Goal: Complete application form: Complete application form

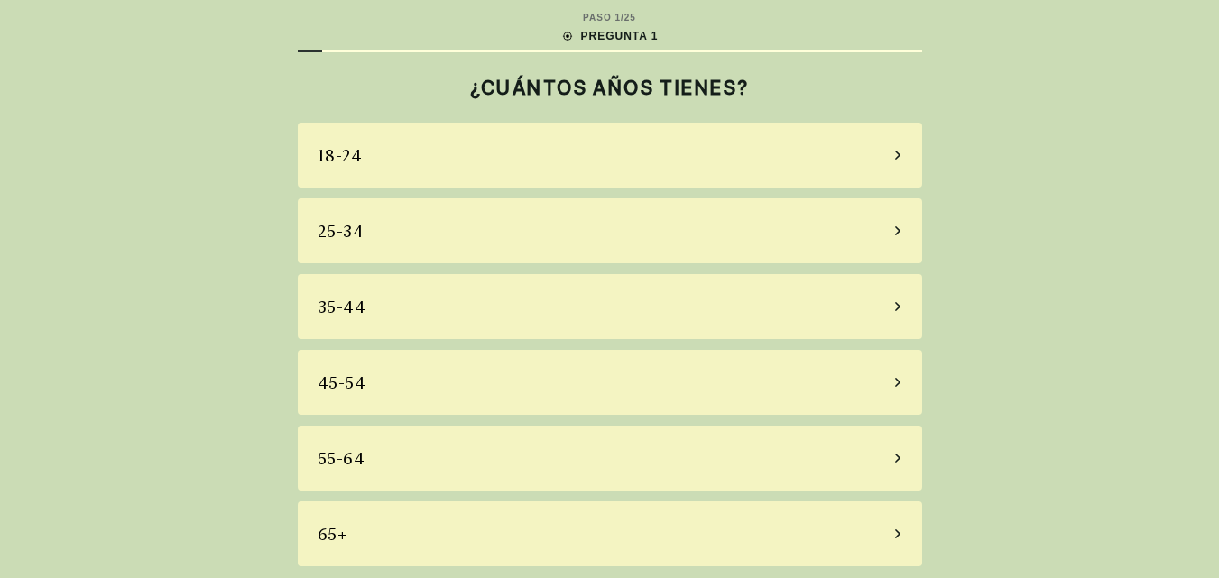
scroll to position [6, 0]
click at [894, 524] on div "65+" at bounding box center [610, 531] width 624 height 65
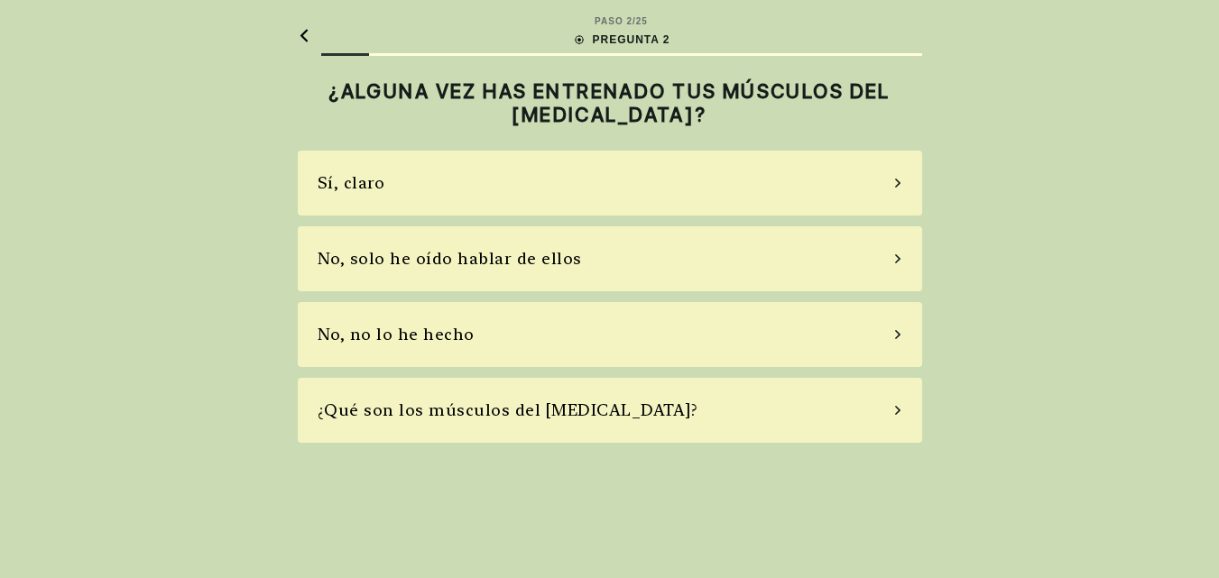
scroll to position [0, 0]
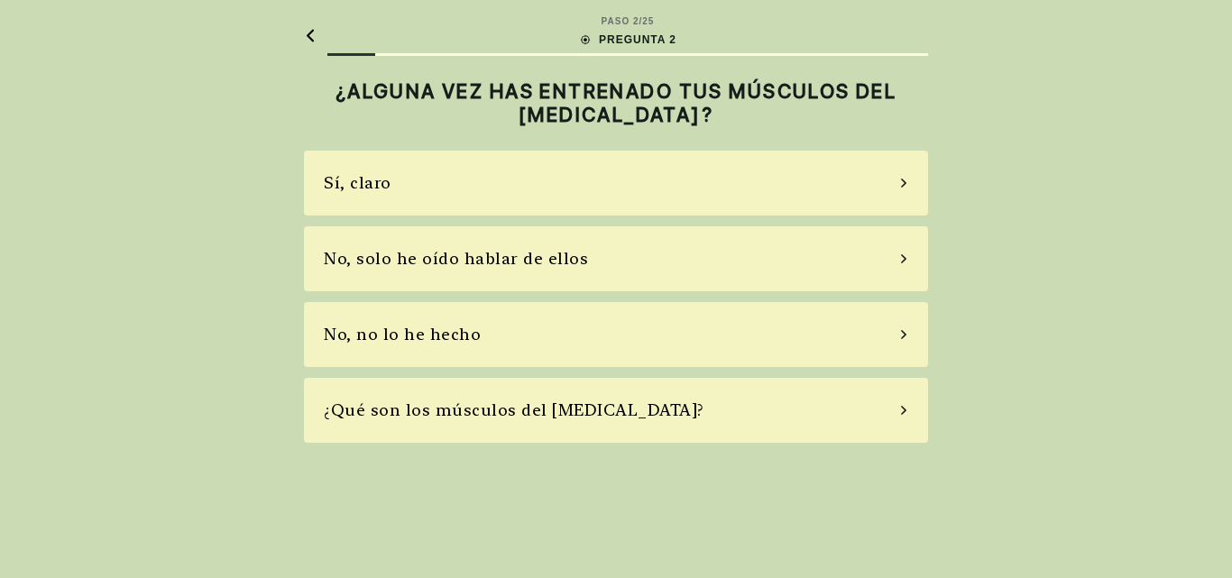
click at [907, 179] on icon at bounding box center [903, 183] width 9 height 16
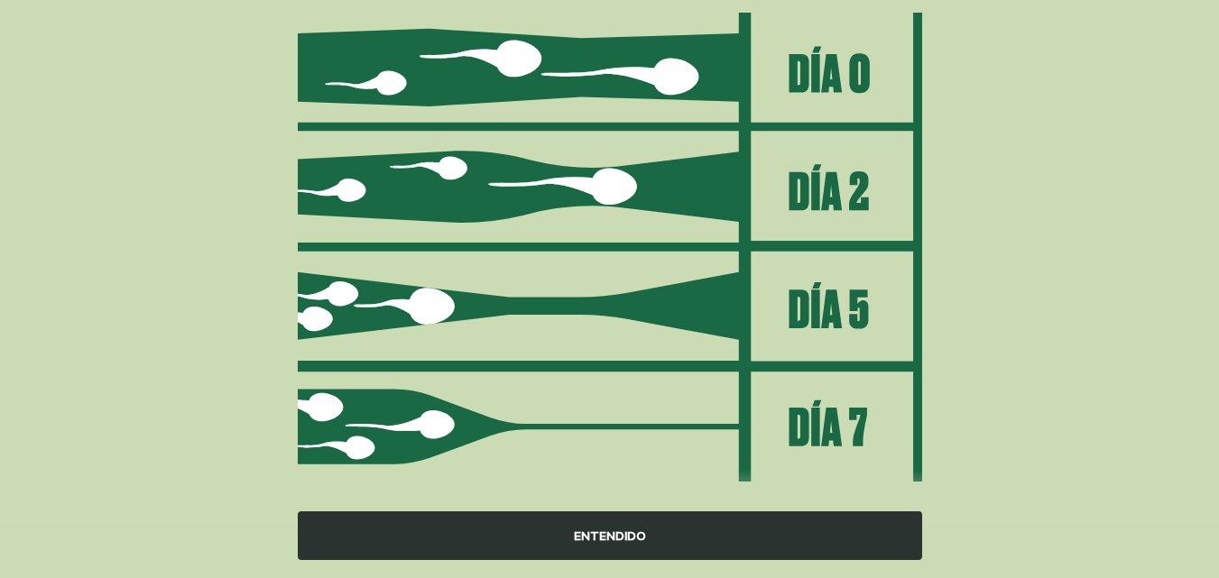
scroll to position [263, 0]
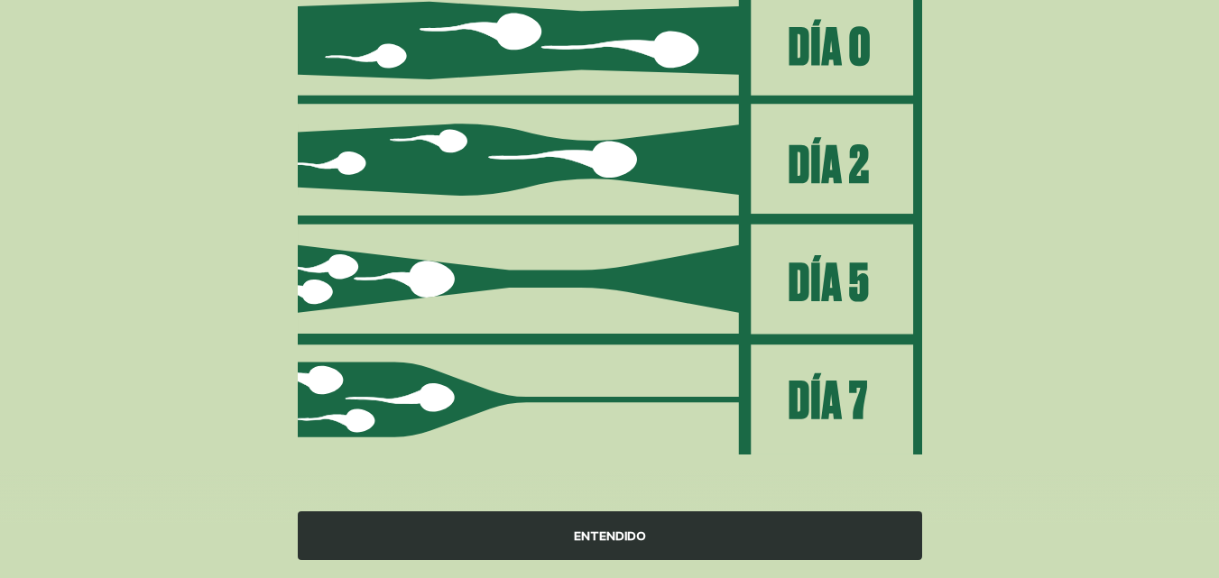
click at [663, 537] on div "ENTENDIDO" at bounding box center [610, 535] width 624 height 49
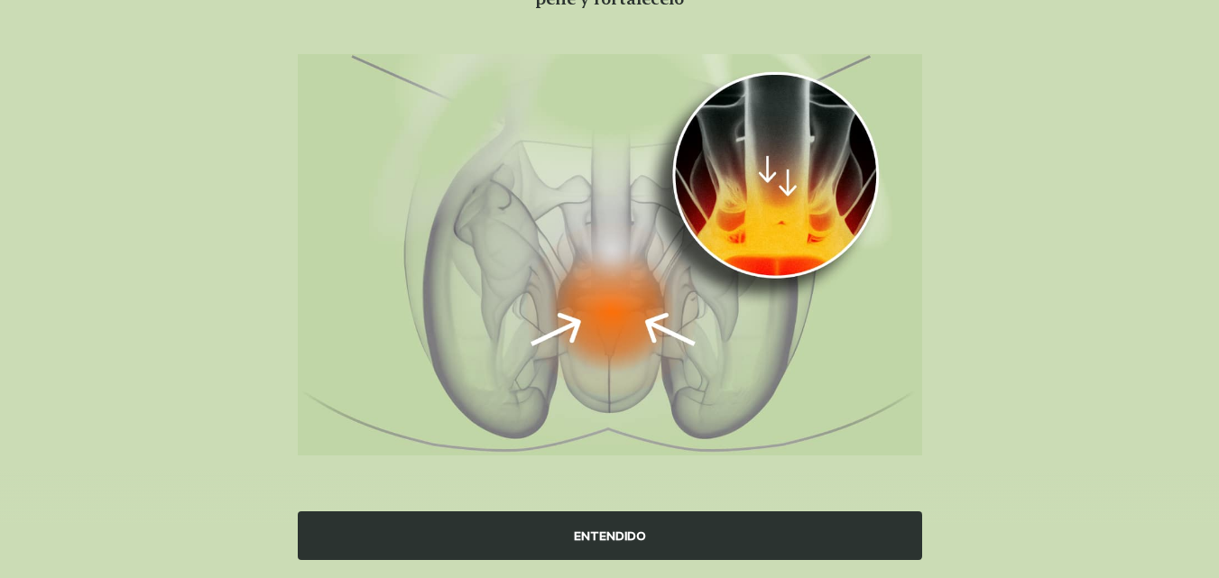
scroll to position [194, 0]
click at [648, 542] on div "ENTENDIDO" at bounding box center [610, 535] width 624 height 49
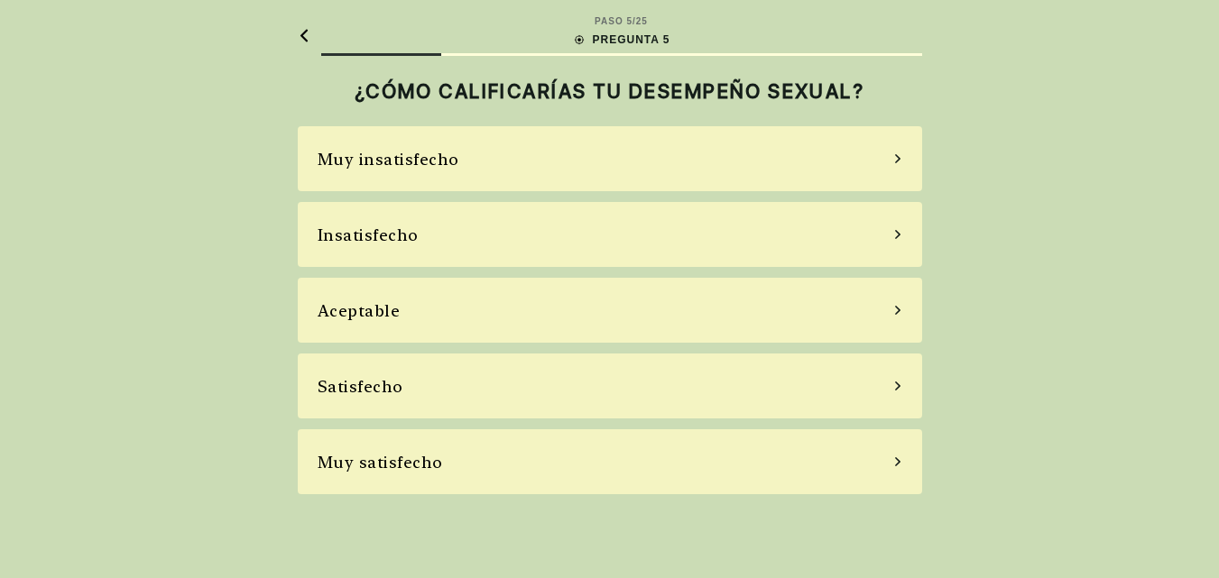
scroll to position [0, 0]
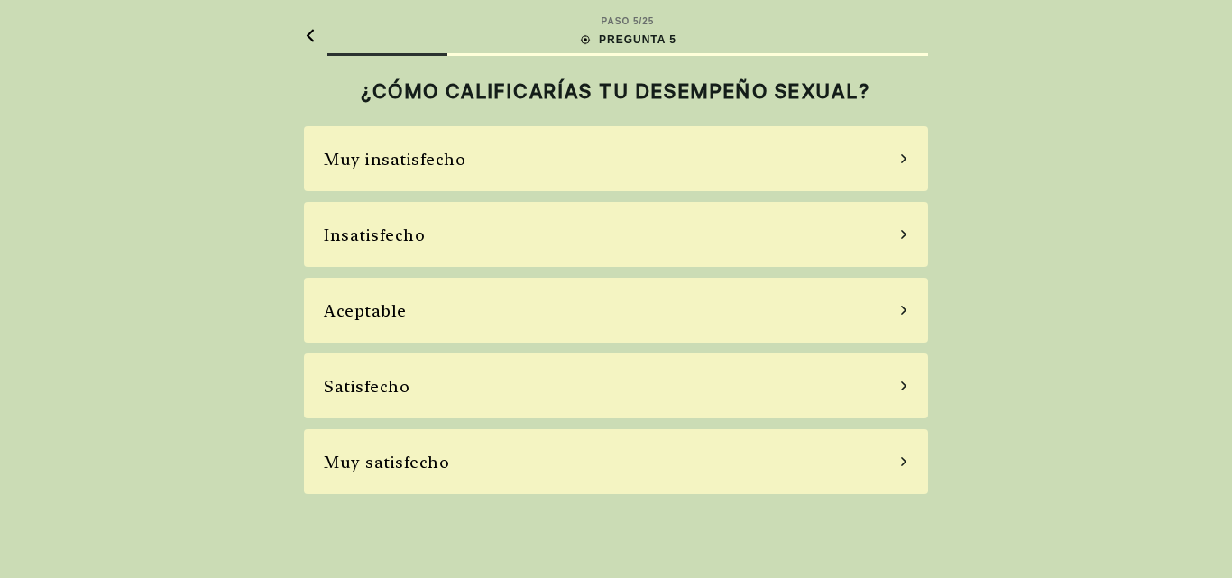
click at [902, 238] on icon at bounding box center [903, 234] width 5 height 9
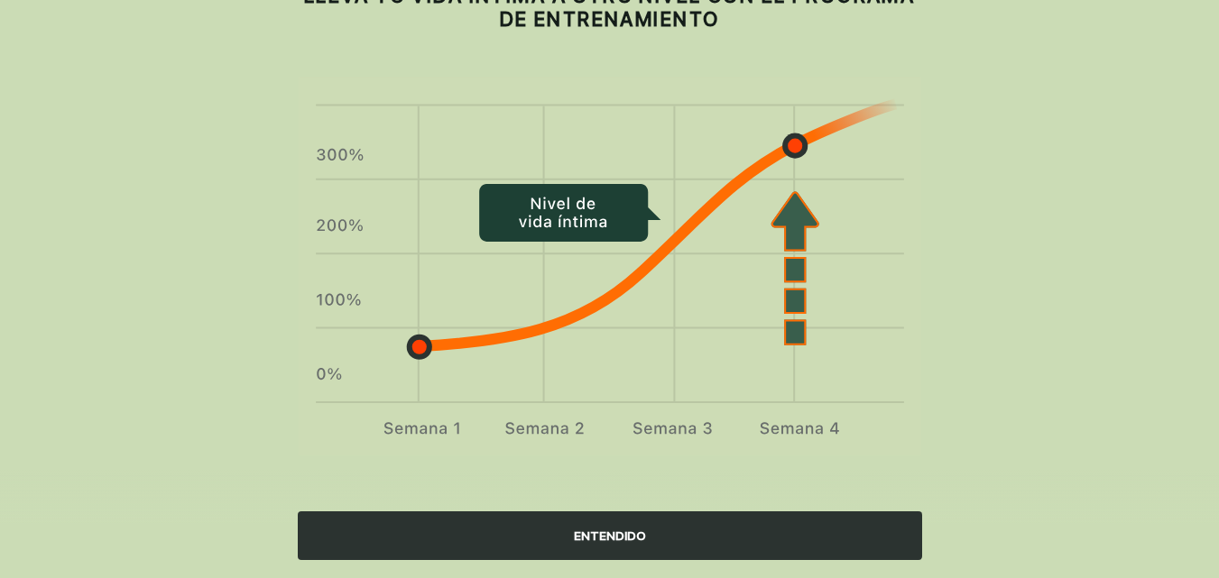
scroll to position [97, 0]
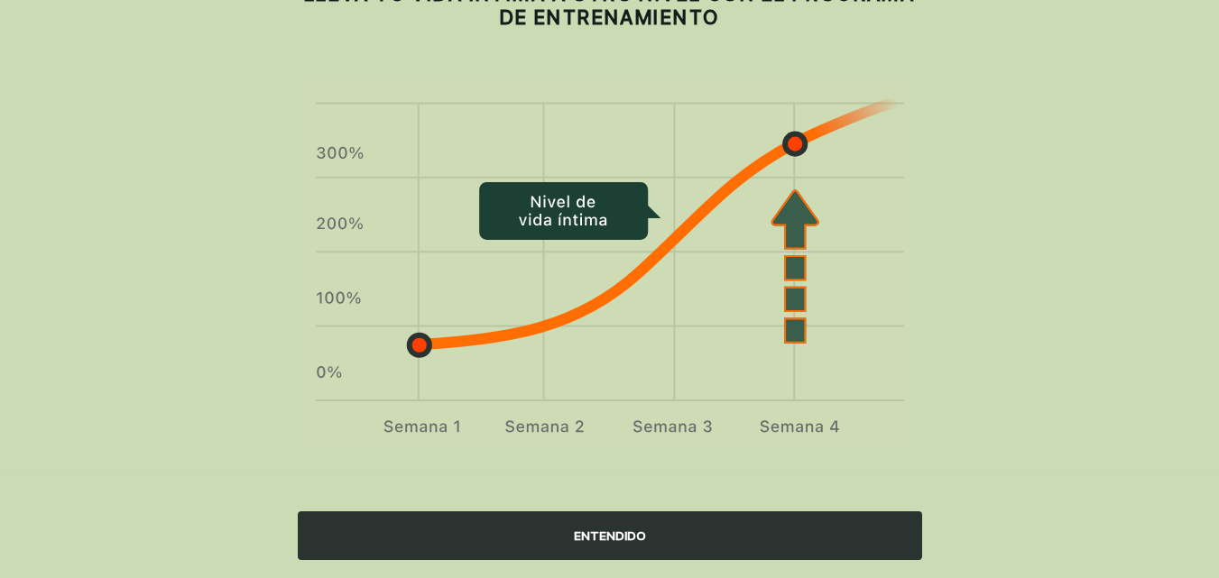
click at [617, 526] on div "ENTENDIDO" at bounding box center [610, 535] width 624 height 49
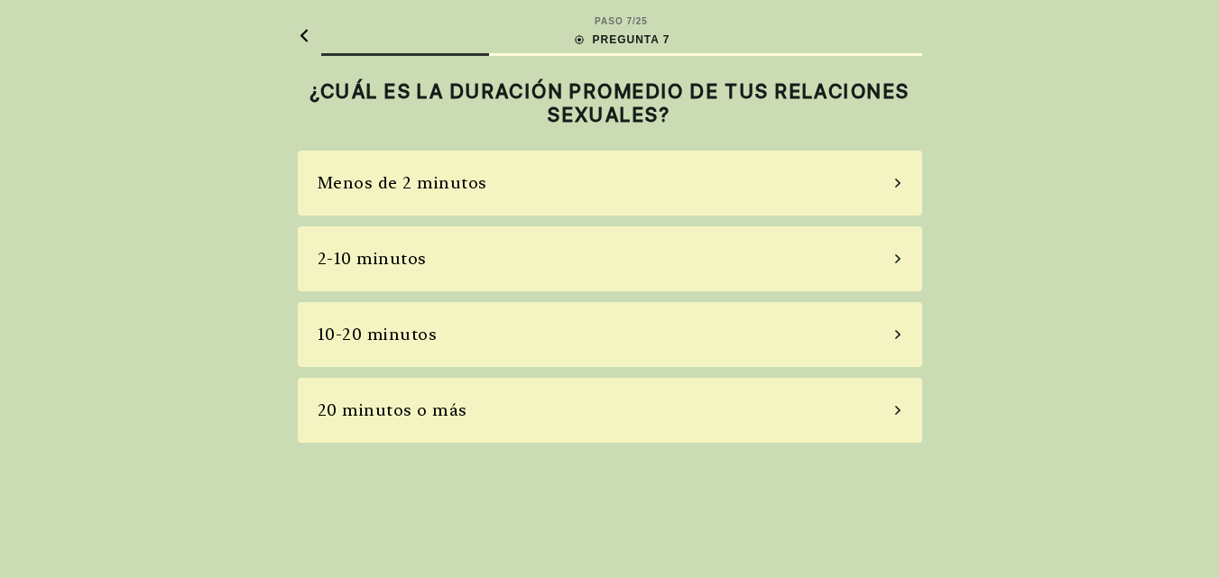
scroll to position [0, 0]
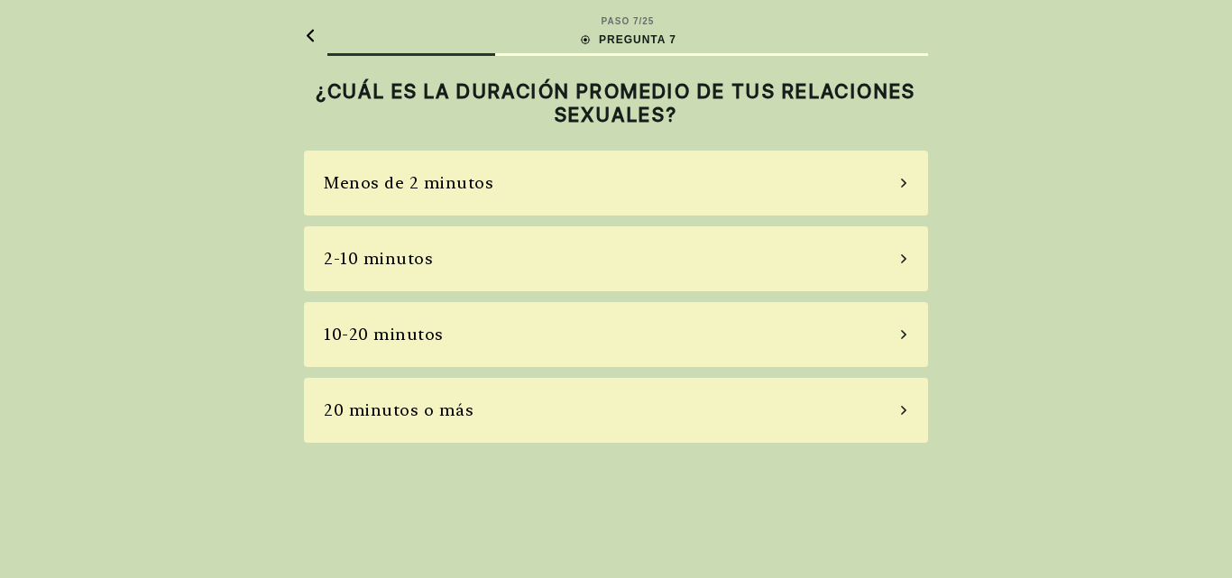
click at [900, 258] on div "2-10 minutos" at bounding box center [616, 258] width 624 height 65
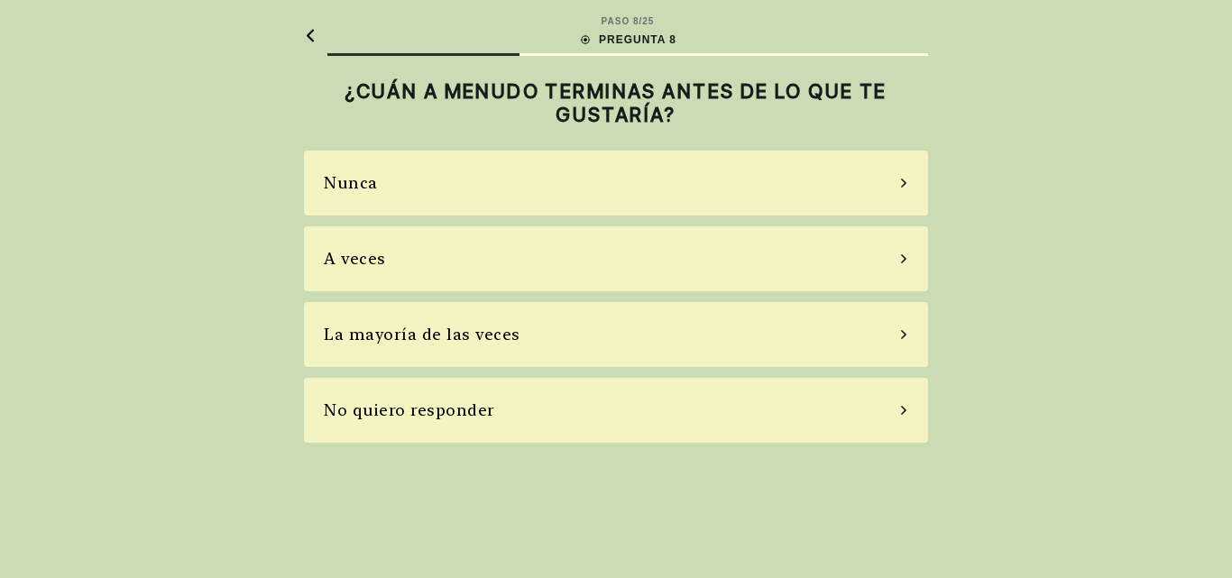
click at [895, 259] on div "A veces" at bounding box center [616, 258] width 624 height 65
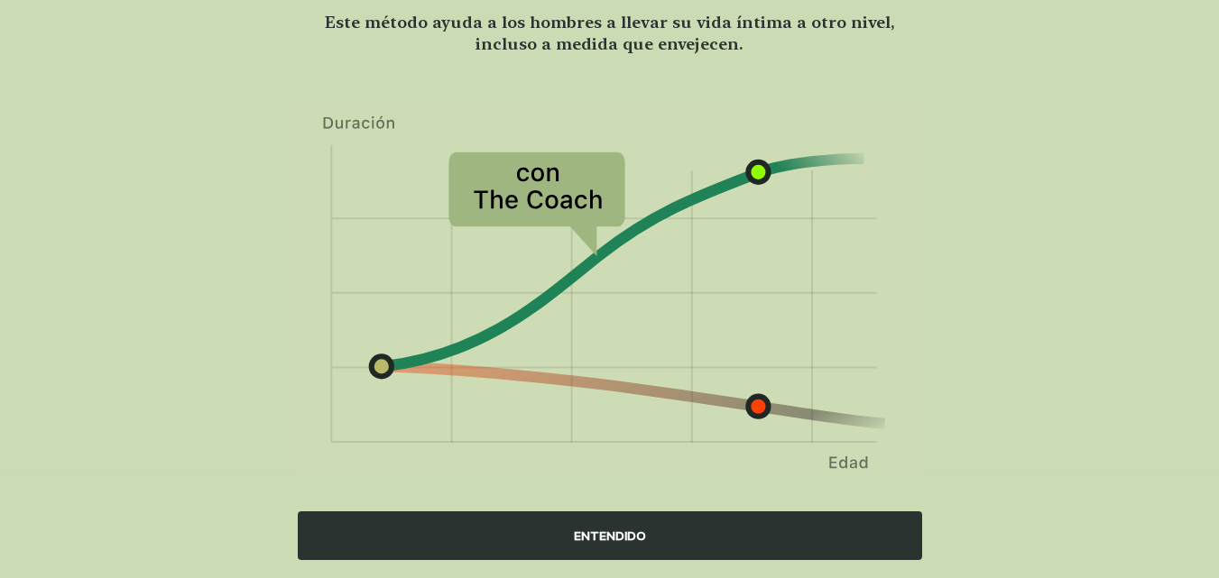
scroll to position [174, 0]
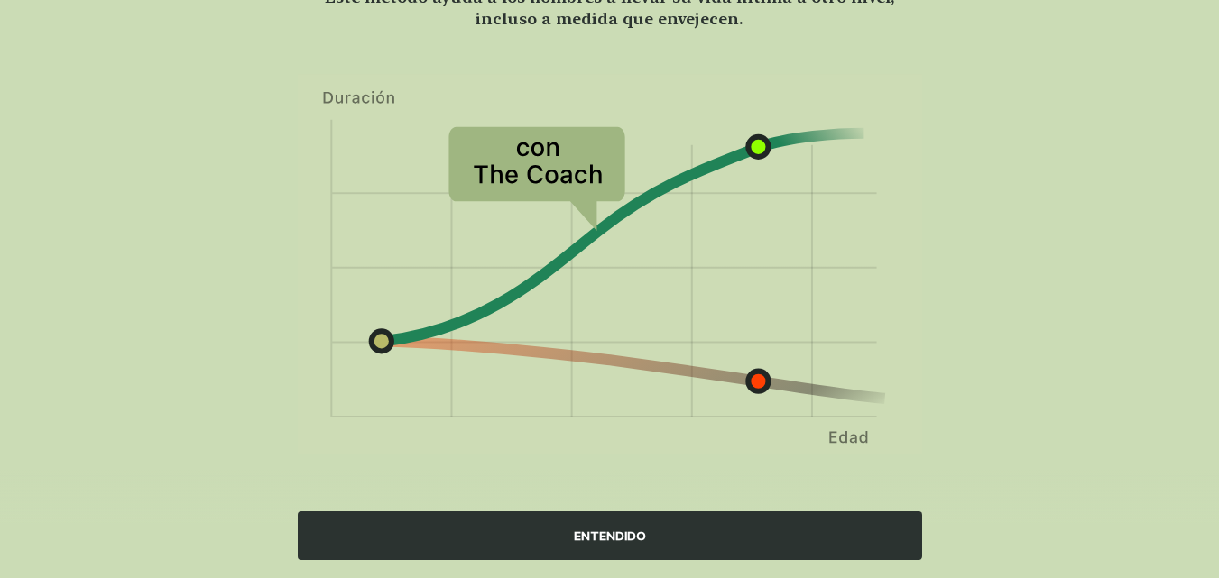
click at [702, 540] on div "ENTENDIDO" at bounding box center [610, 535] width 624 height 49
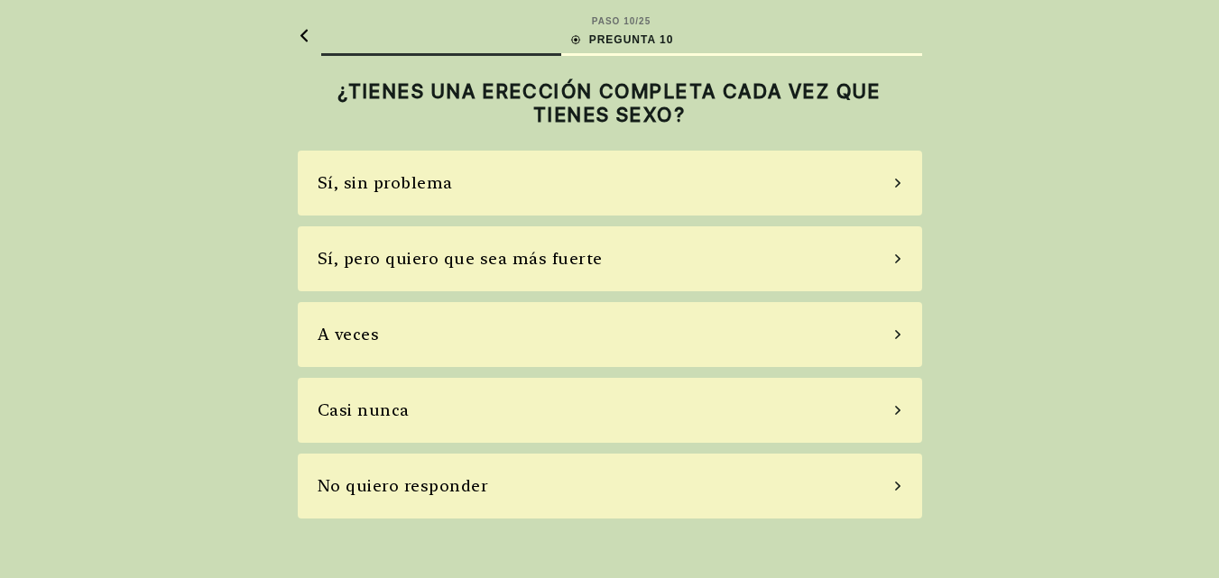
scroll to position [0, 0]
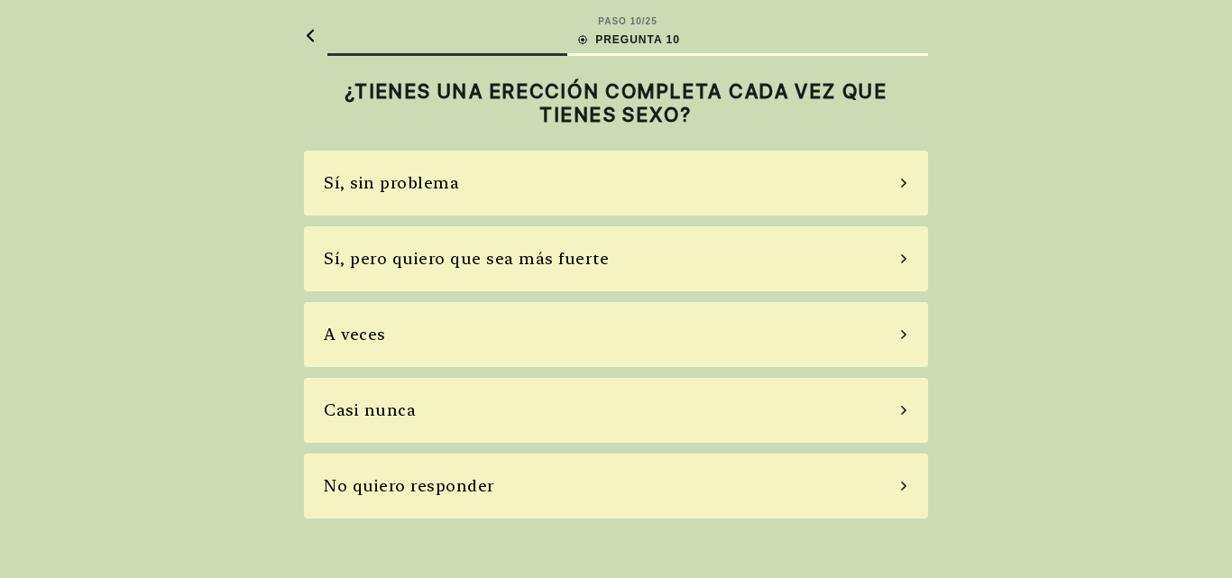
click at [900, 334] on icon at bounding box center [903, 335] width 9 height 16
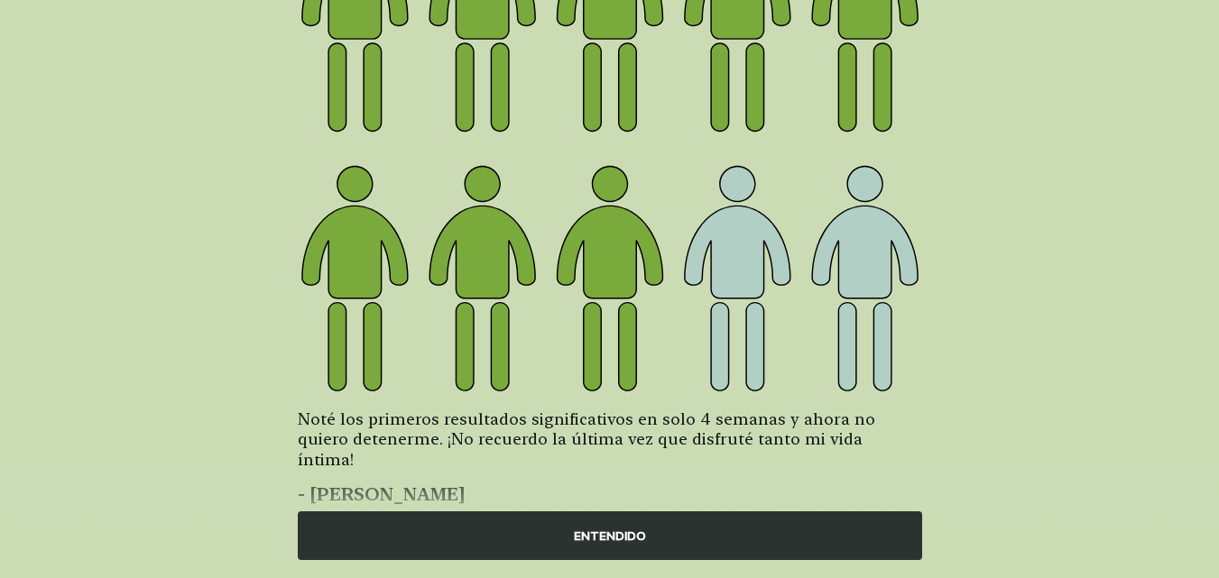
scroll to position [271, 0]
click at [704, 526] on div "ENTENDIDO" at bounding box center [610, 535] width 624 height 49
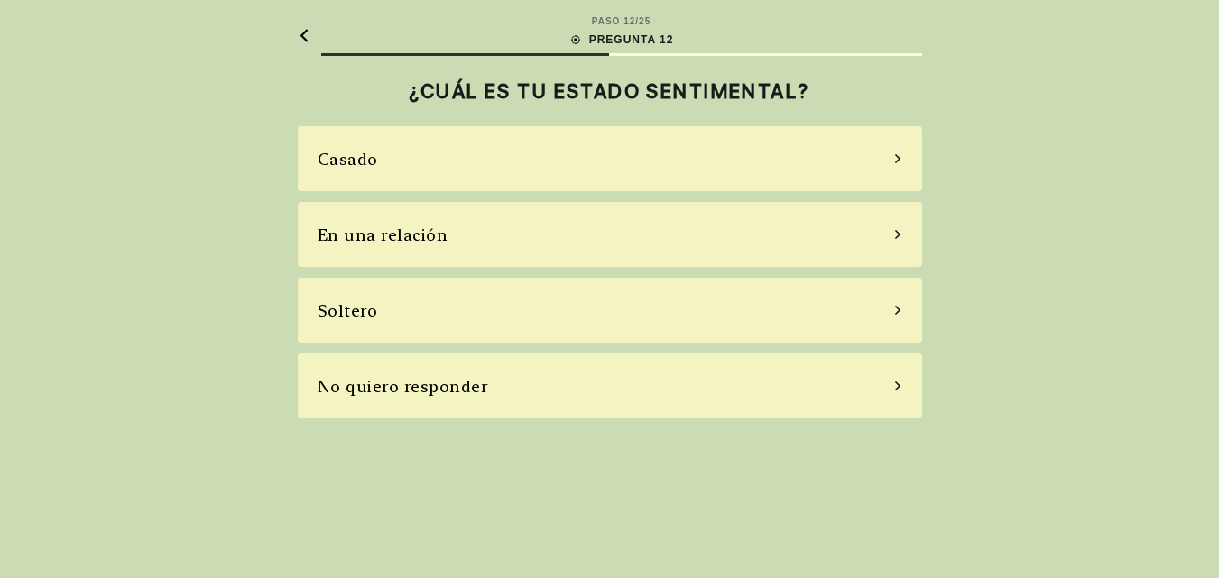
scroll to position [0, 0]
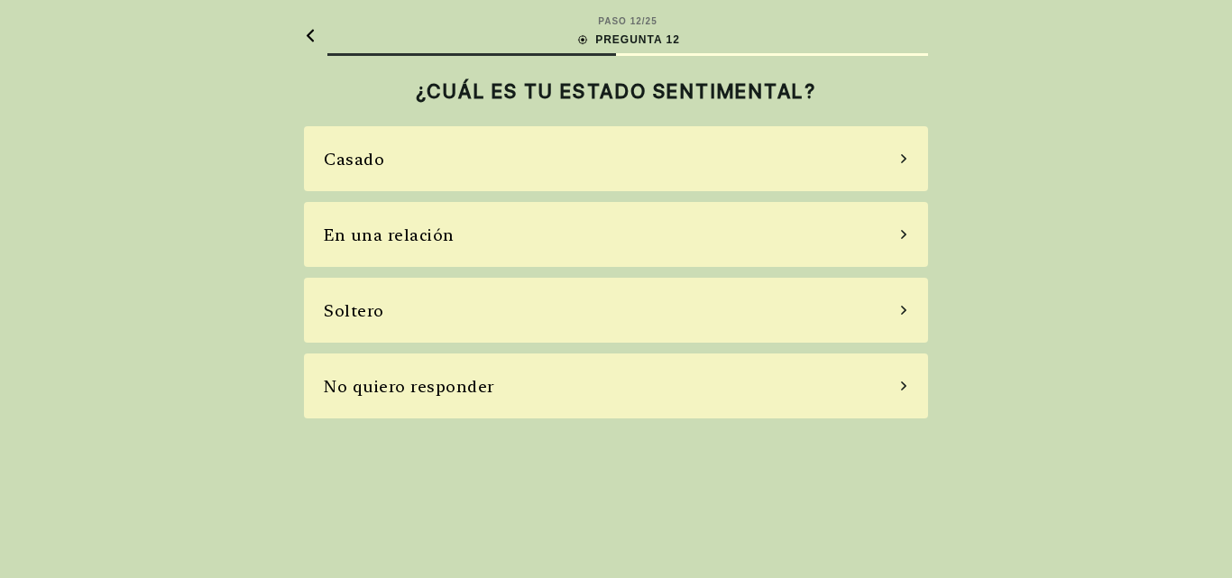
click at [902, 300] on div "Soltero" at bounding box center [616, 310] width 624 height 65
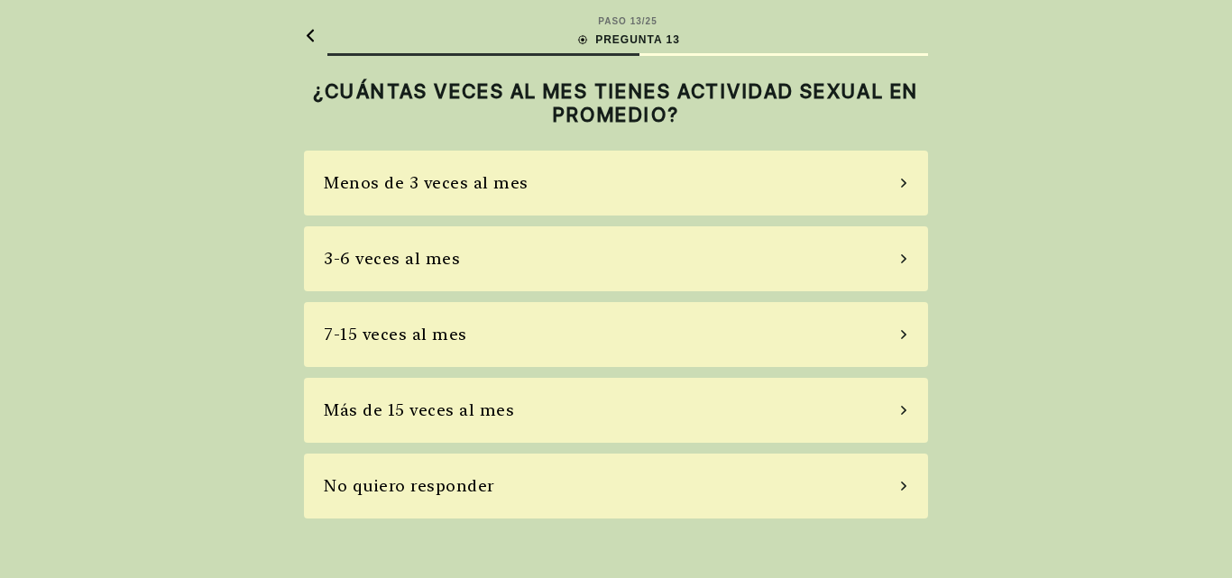
click at [897, 185] on div "Menos de 3 veces al mes" at bounding box center [616, 183] width 624 height 65
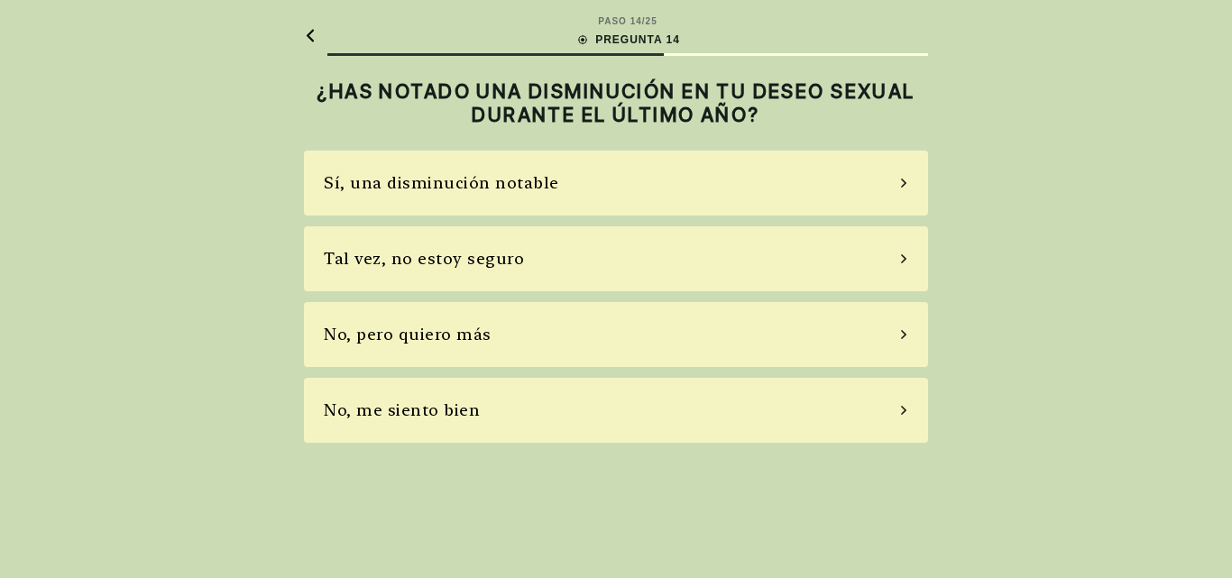
click at [901, 183] on icon at bounding box center [903, 183] width 9 height 16
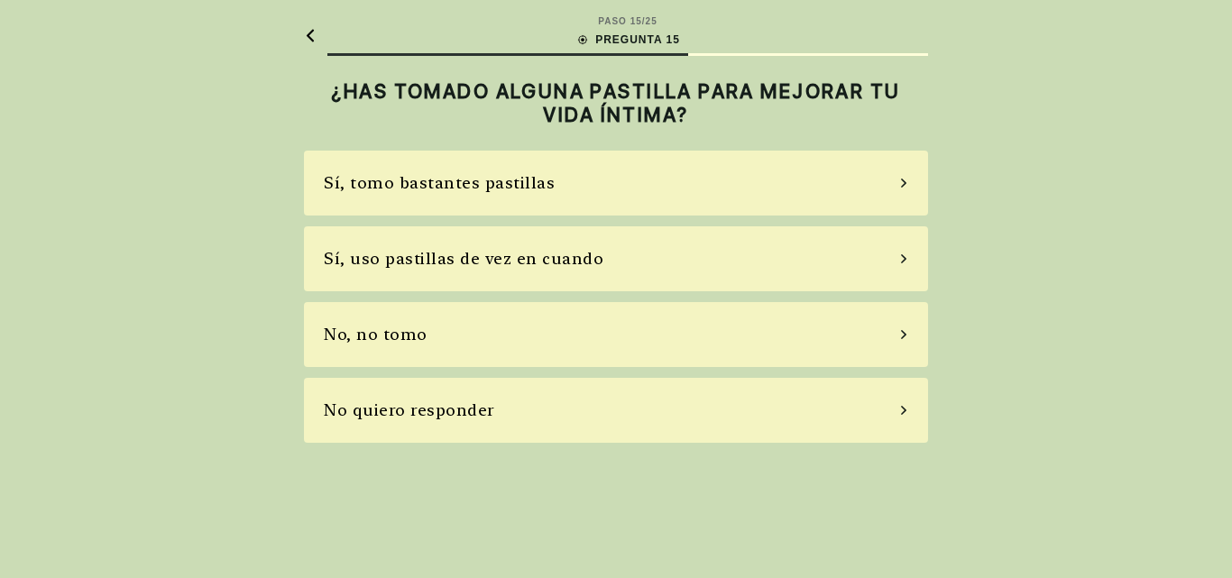
click at [904, 253] on div "Sí, uso pastillas de vez en cuando" at bounding box center [616, 258] width 624 height 65
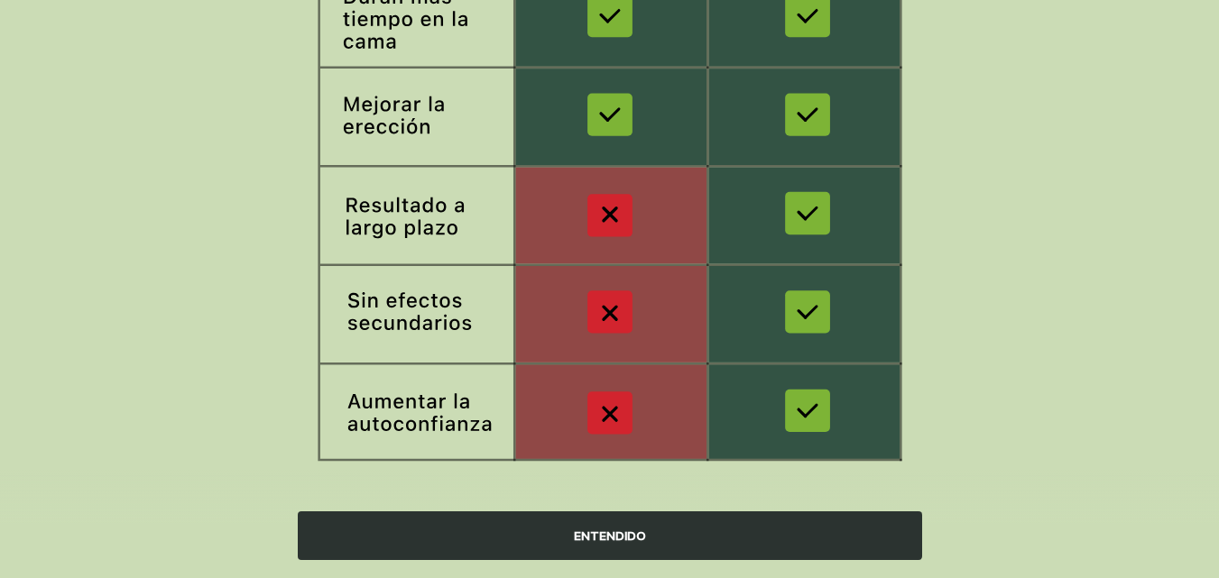
scroll to position [379, 0]
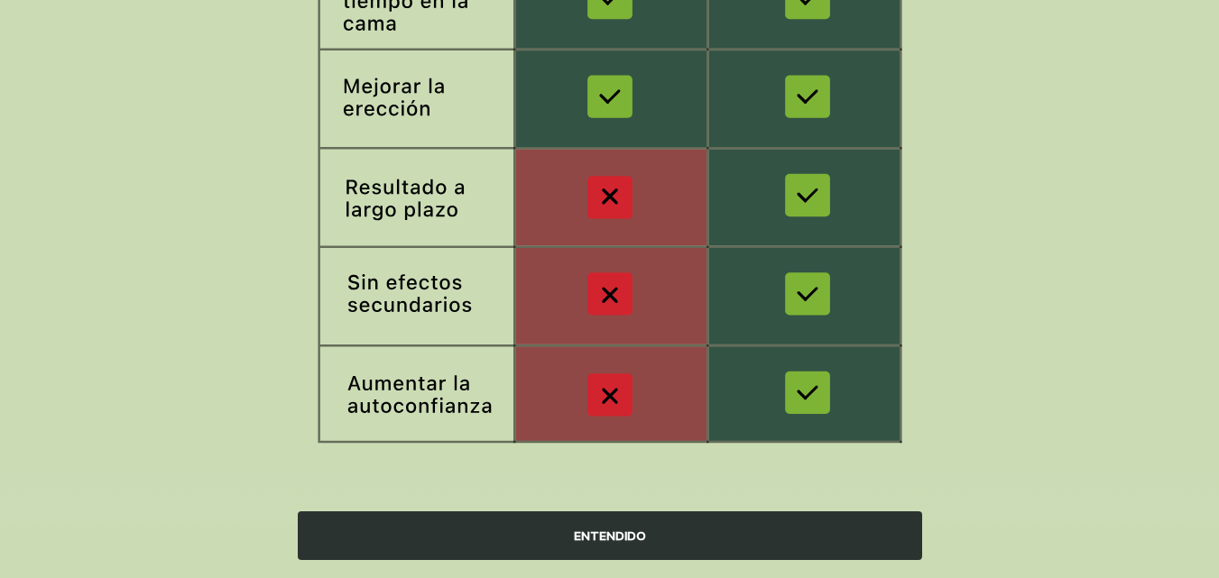
drag, startPoint x: 723, startPoint y: 537, endPoint x: 739, endPoint y: 527, distance: 18.3
click at [729, 535] on div "ENTENDIDO" at bounding box center [610, 535] width 624 height 49
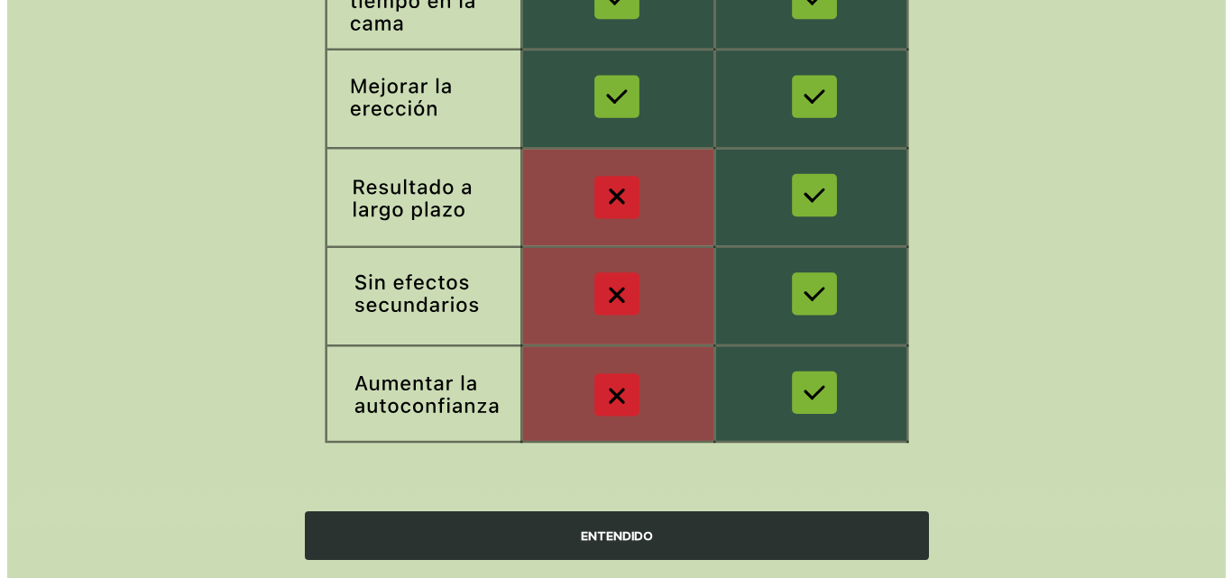
scroll to position [0, 0]
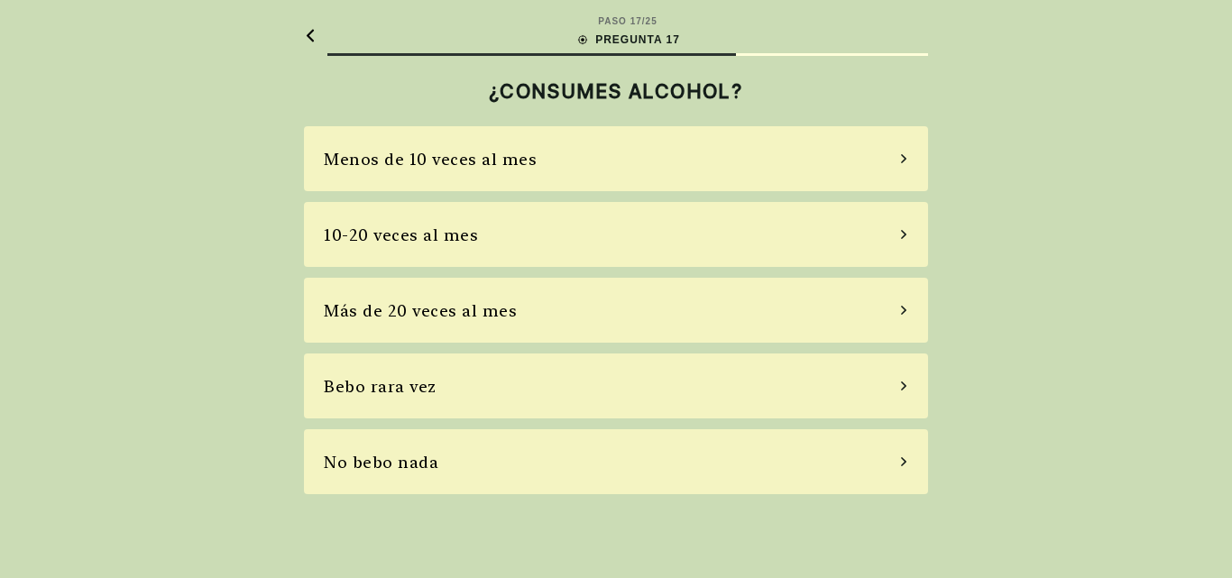
click at [896, 232] on div "10-20 veces al mes" at bounding box center [616, 234] width 624 height 65
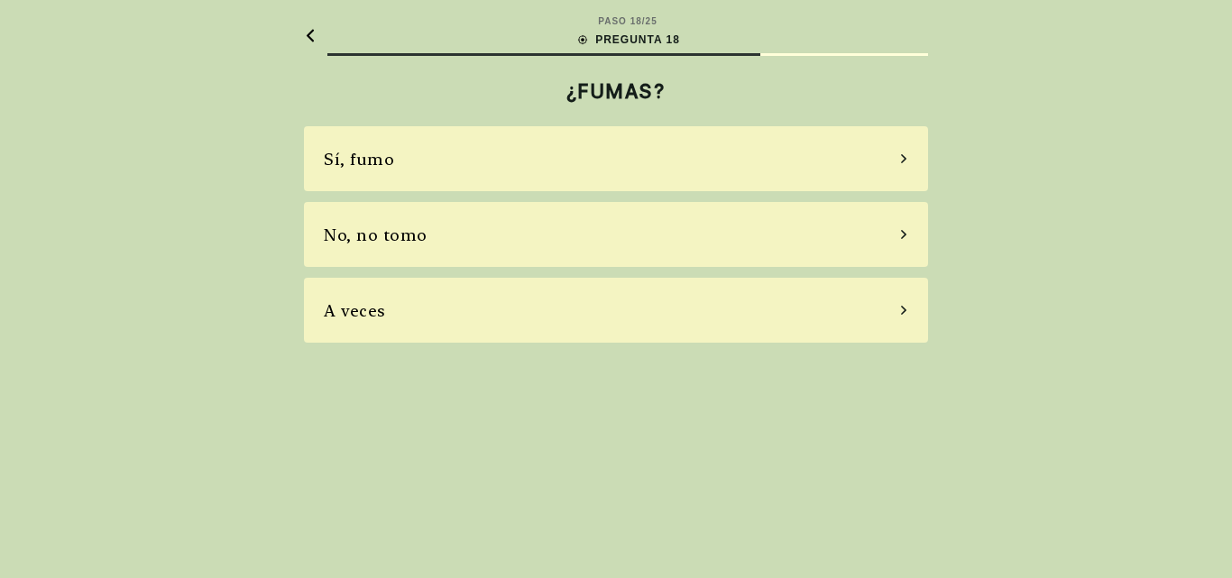
click at [900, 234] on icon at bounding box center [903, 234] width 9 height 16
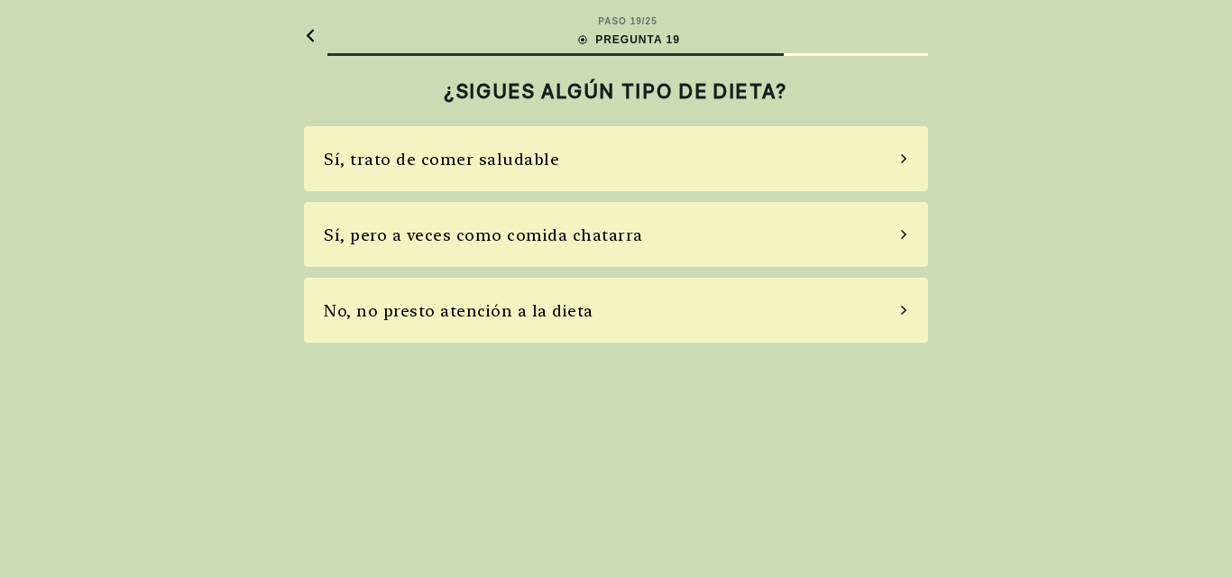
click at [901, 156] on icon at bounding box center [903, 159] width 9 height 16
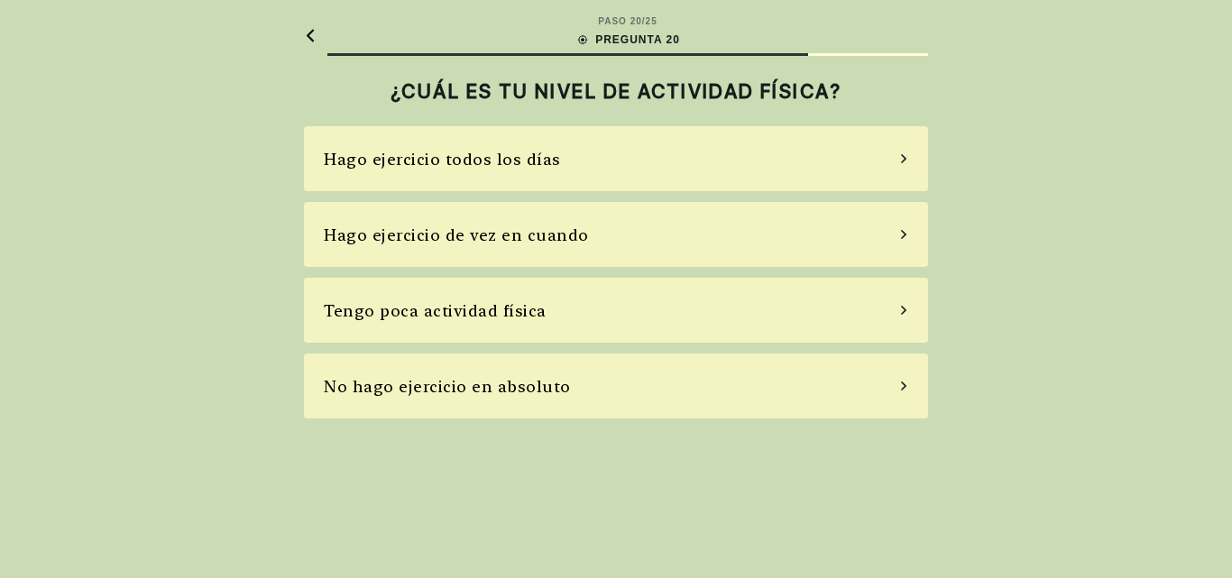
click at [907, 233] on icon at bounding box center [903, 234] width 9 height 16
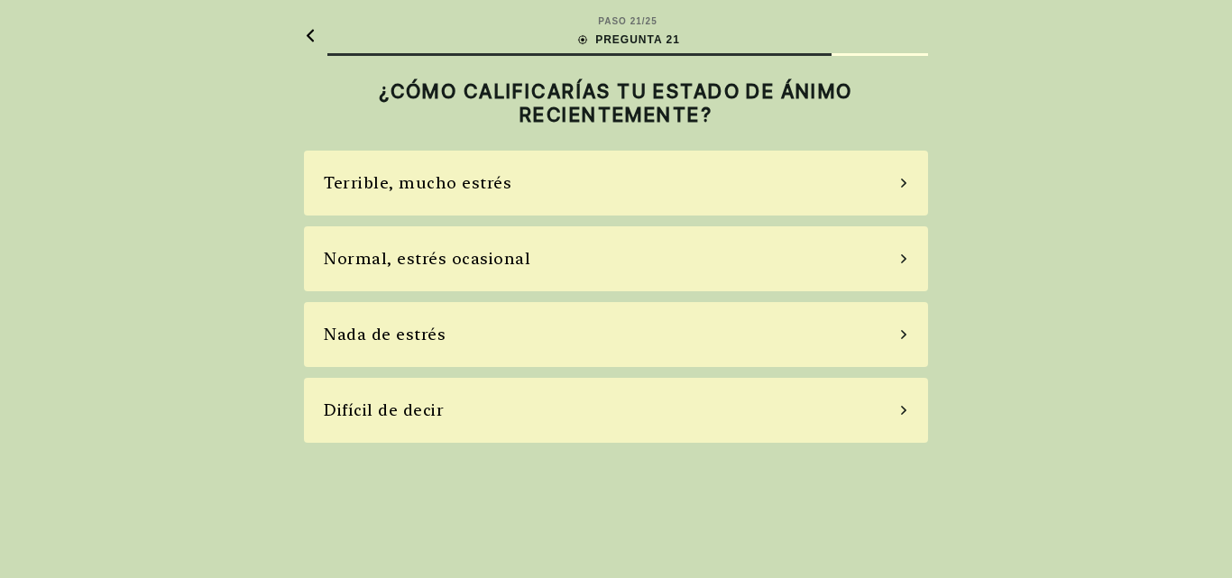
click at [904, 253] on div "Normal, estrés ocasional" at bounding box center [616, 258] width 624 height 65
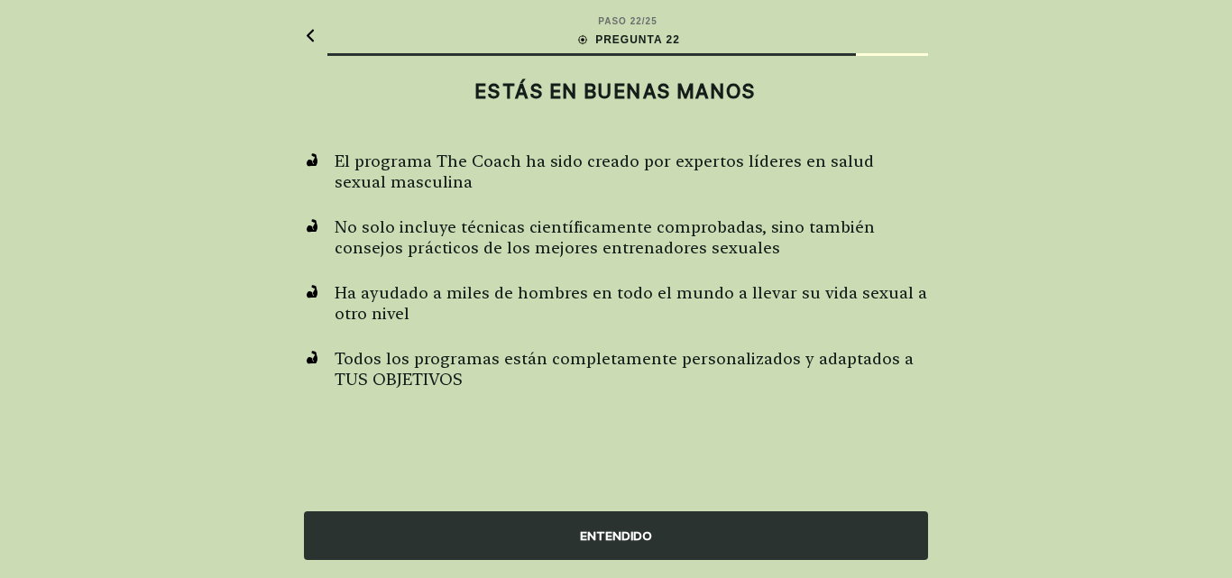
click at [651, 529] on div "ENTENDIDO" at bounding box center [616, 535] width 624 height 49
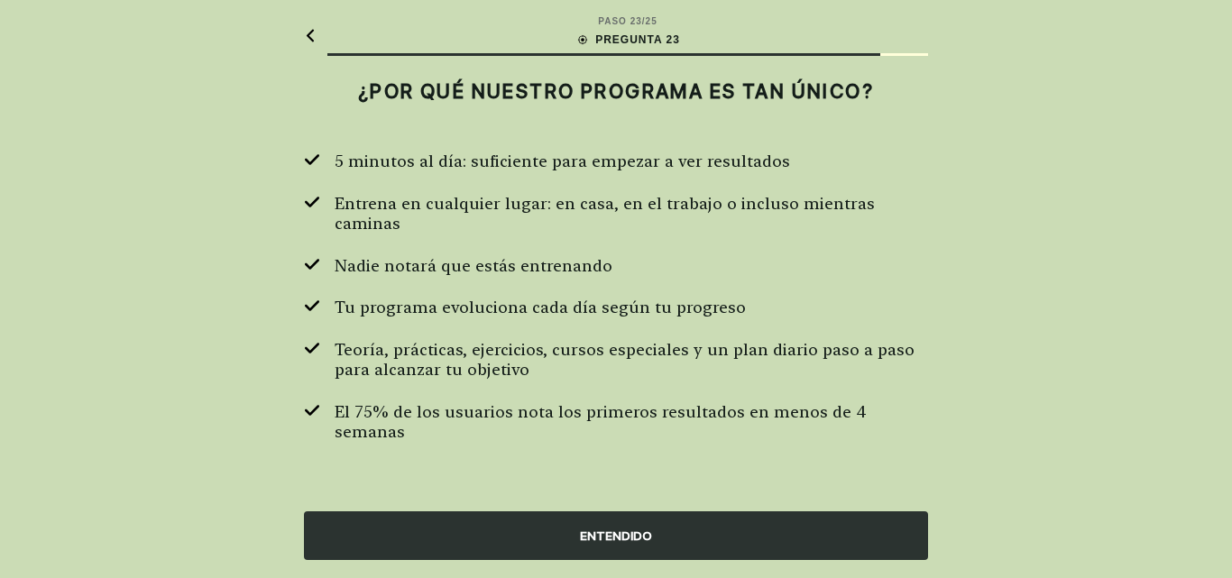
click at [687, 520] on div "ENTENDIDO" at bounding box center [616, 535] width 624 height 49
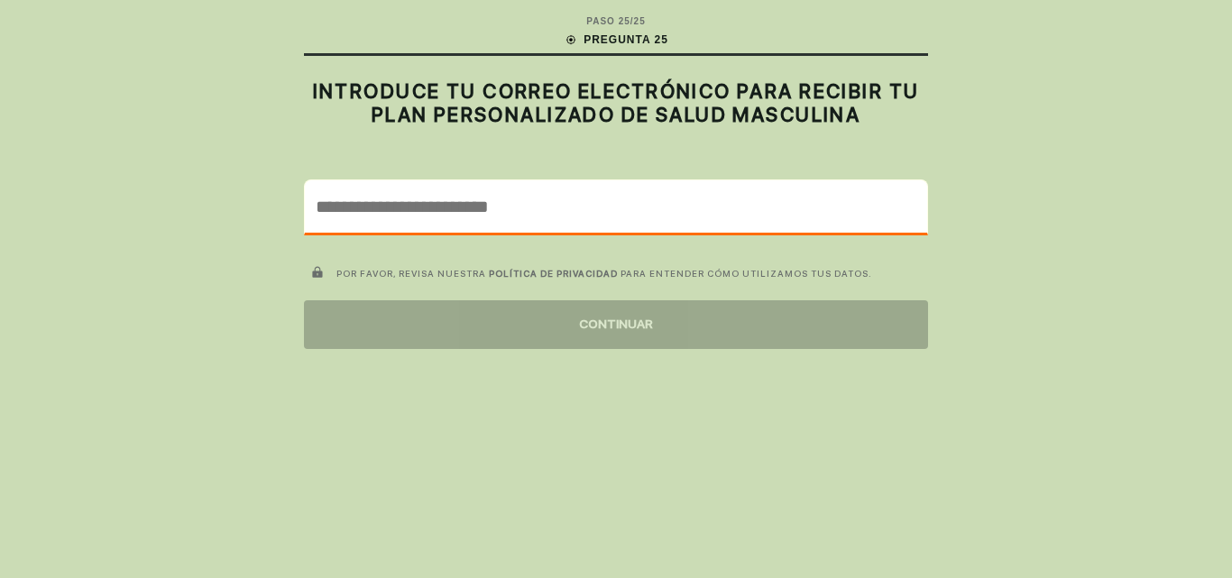
click at [483, 202] on input "email" at bounding box center [616, 206] width 622 height 52
